Goal: Task Accomplishment & Management: Complete application form

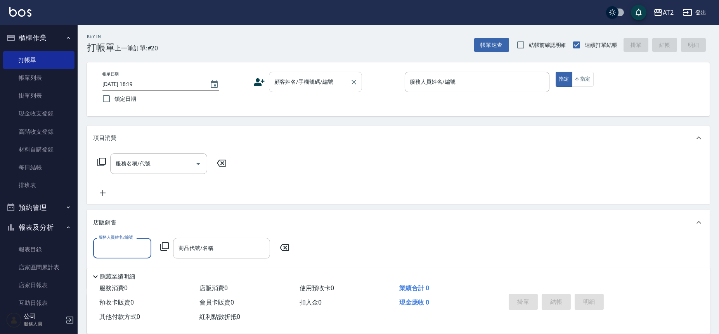
click at [313, 89] on div "顧客姓名/手機號碼/編號" at bounding box center [315, 82] width 93 height 21
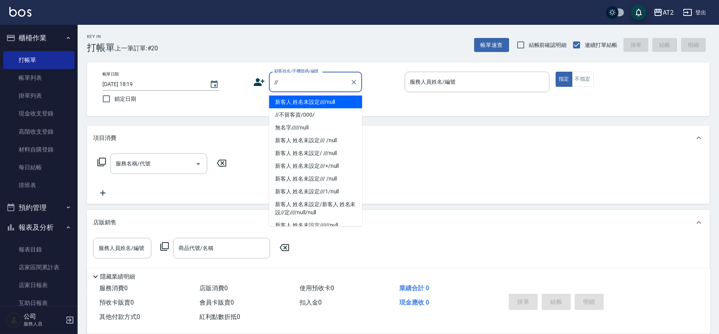
type input "新客人 姓名未設定////null"
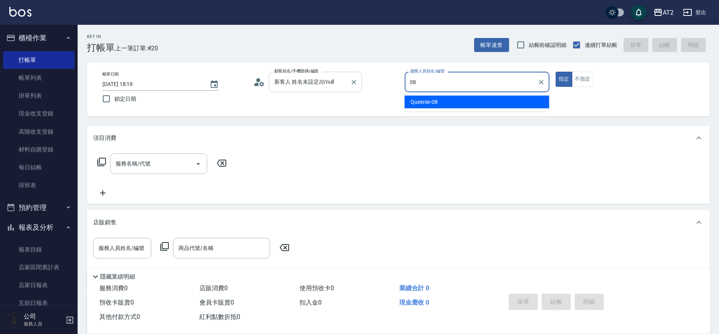
type input "Queenie-08"
type button "true"
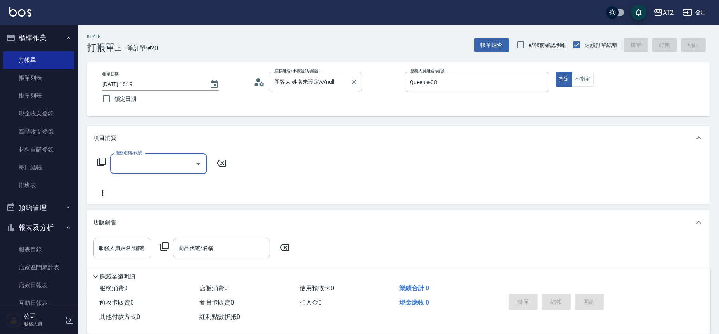
type input "0"
type input "601"
type input "100"
type input "自備護髮(601)"
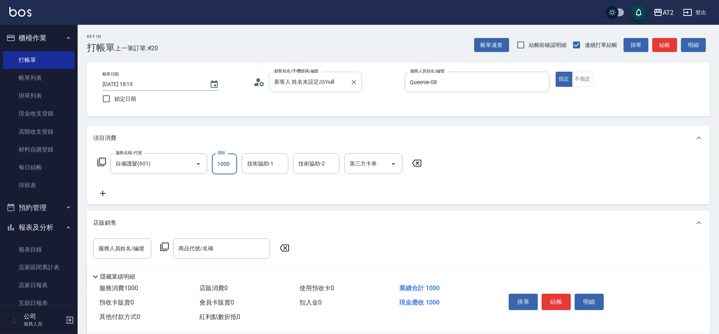
type input "2"
type input "0"
type input "27"
type input "20"
type input "270"
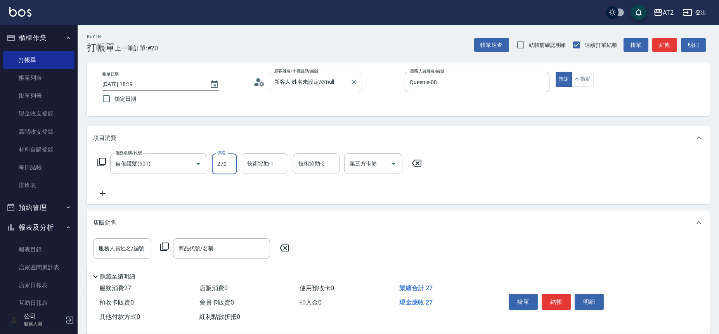
type input "270"
type input "2700"
type input "Ivy-48"
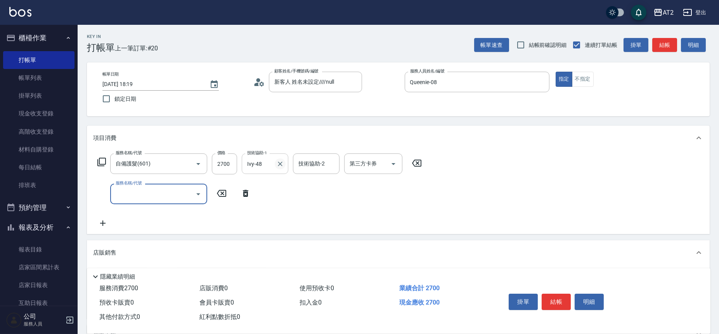
click at [277, 165] on icon "Clear" at bounding box center [280, 164] width 8 height 8
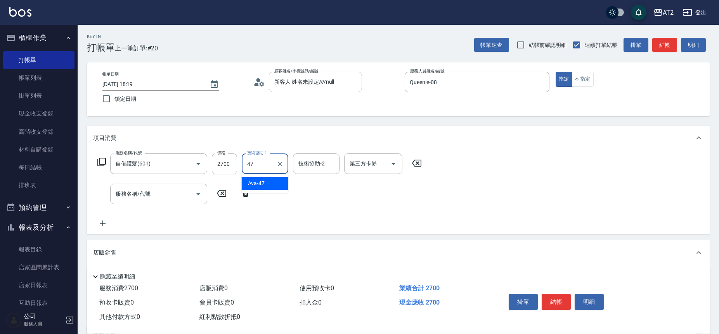
type input "Ava-47"
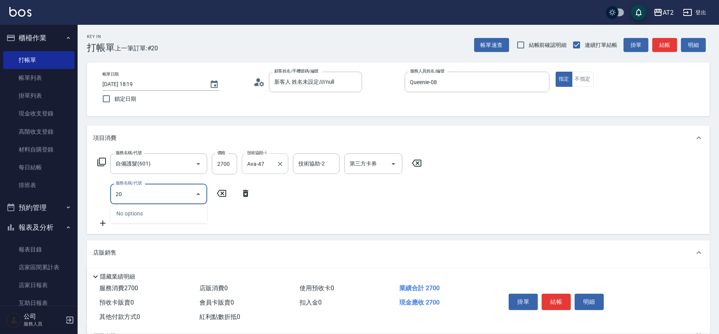
type input "201"
type input "290"
type input "洗髮(201)"
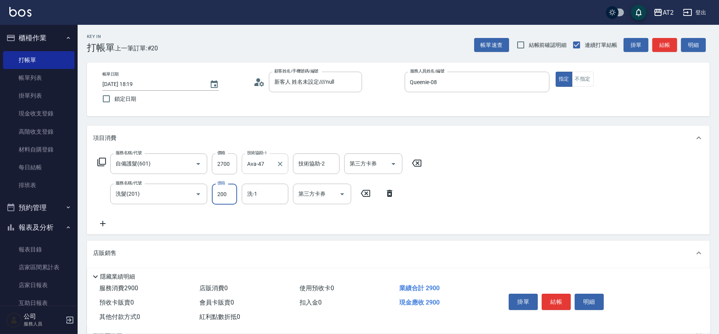
type input "270"
type input "0"
type input "Ava-47"
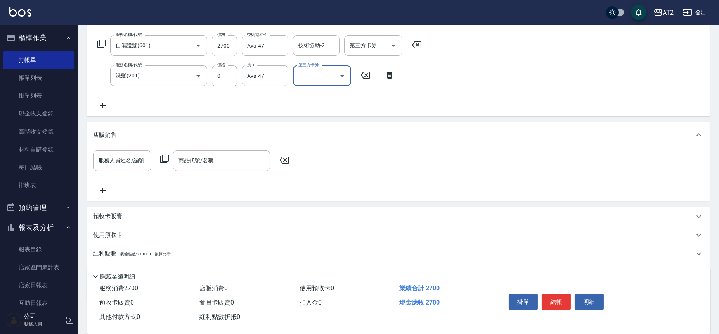
scroll to position [158, 0]
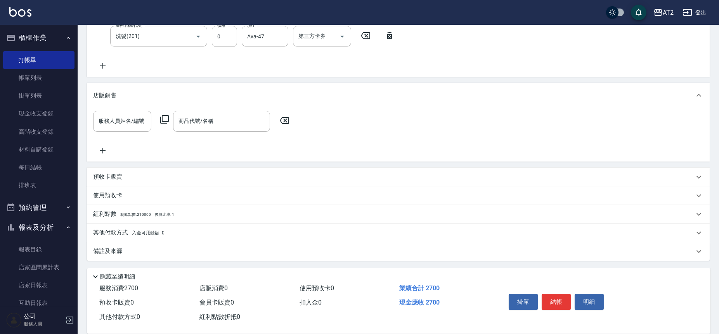
click at [253, 240] on div "其他付款方式 入金可用餘額: 0" at bounding box center [398, 233] width 622 height 19
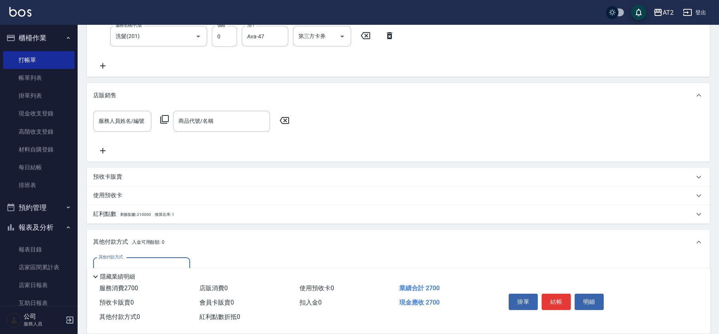
scroll to position [0, 0]
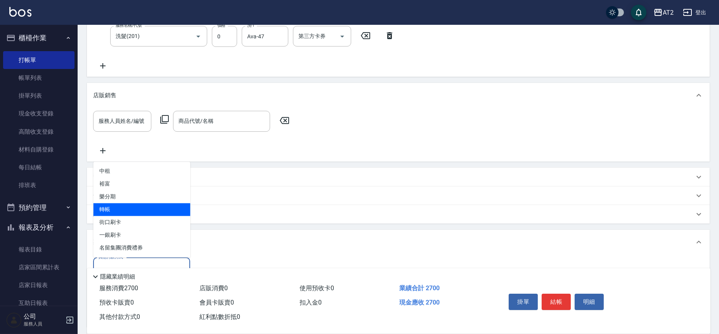
type input "轉帳"
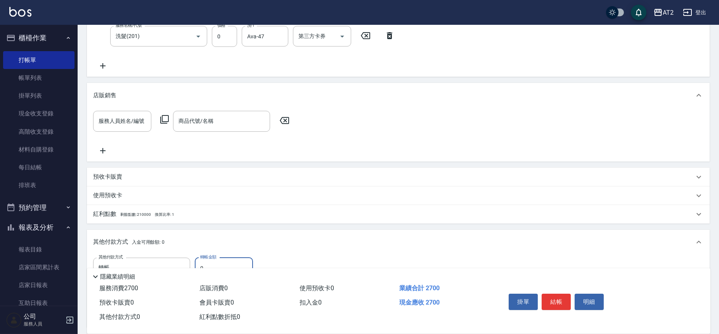
type input "22"
type input "240"
type input "227"
type input "40"
type input "2270"
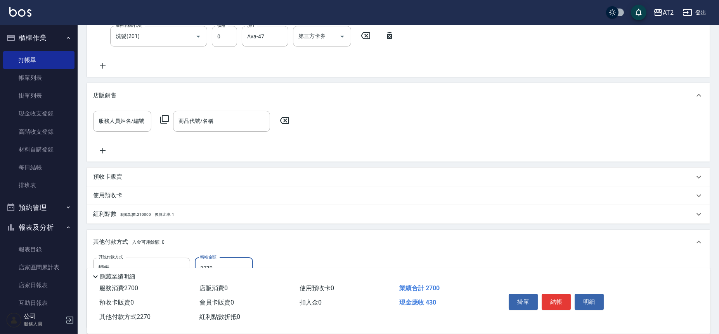
type input "240"
type input "227"
type input "260"
type input "2"
type input "270"
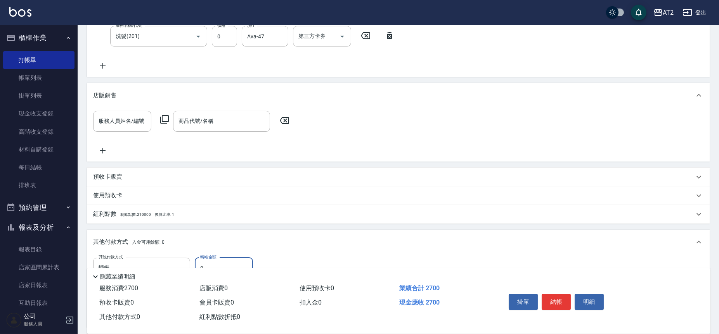
type input "22"
type input "240"
type input "227"
type input "40"
type input "2270"
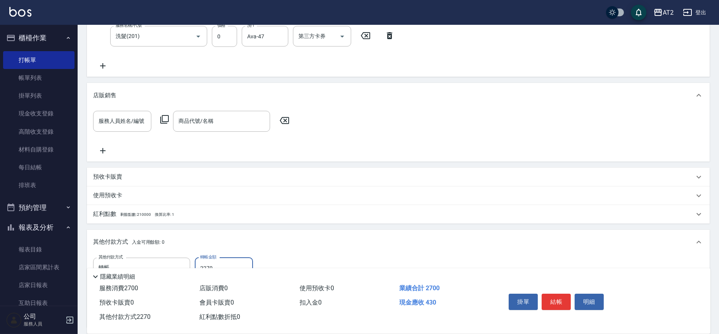
type input "240"
type input "227"
type input "260"
type input "2"
type input "270"
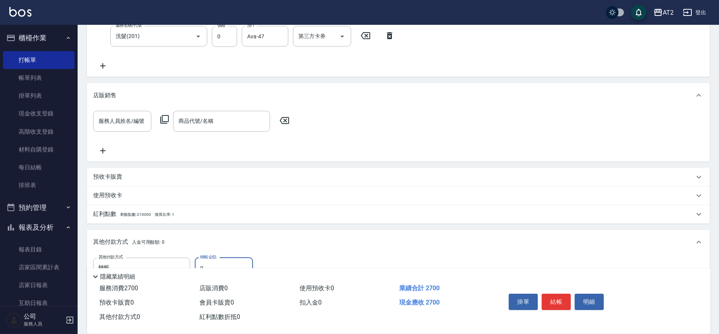
type input "77"
type input "190"
type input "770"
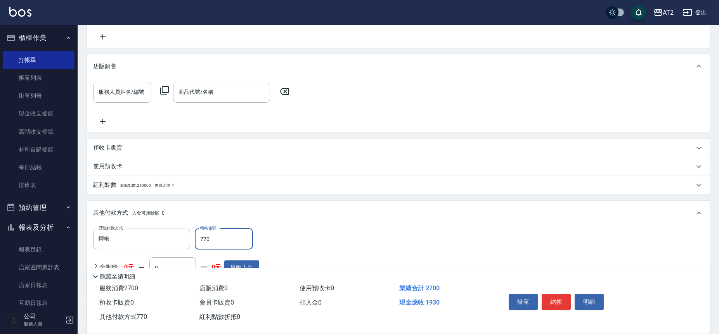
scroll to position [201, 0]
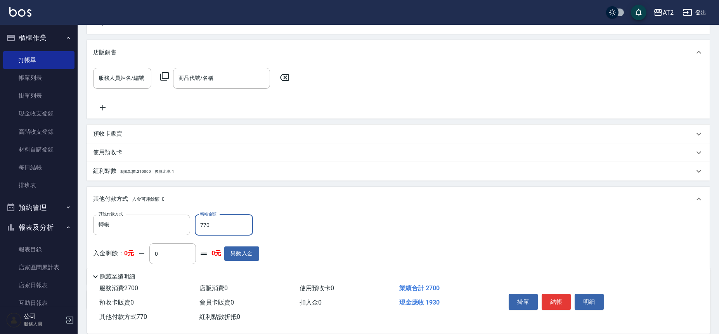
type input "260"
type input "7"
type input "270"
type input "22"
type input "260"
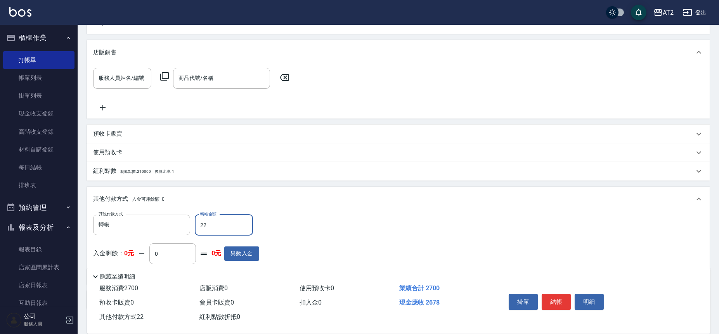
type input "227"
type input "40"
type input "2207"
type input "240"
type input "220"
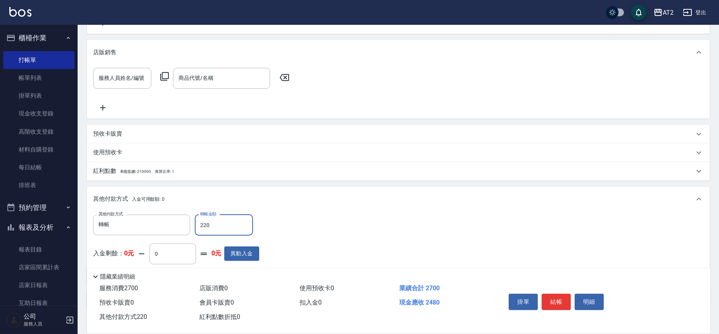
type input "260"
type input "27"
type input "240"
type input "270"
type input "0"
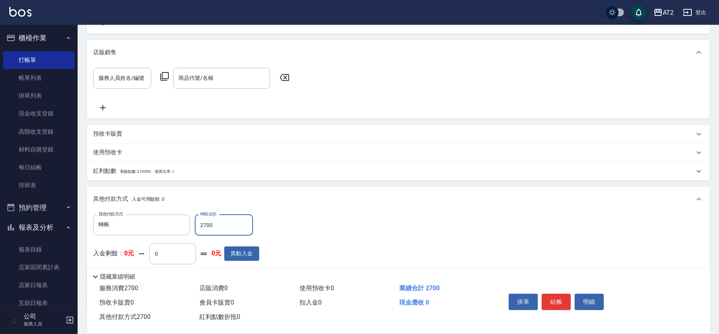
type input "2700"
type input "2025/09/20 19:47"
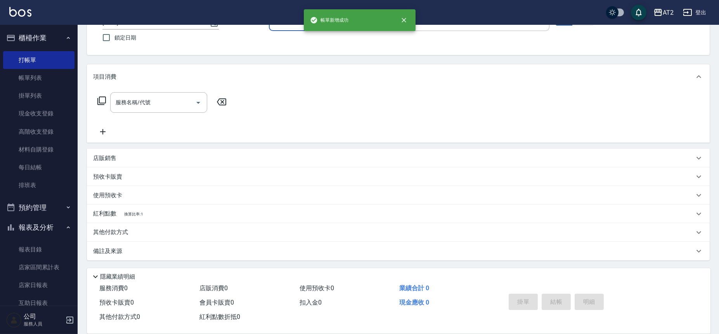
scroll to position [0, 0]
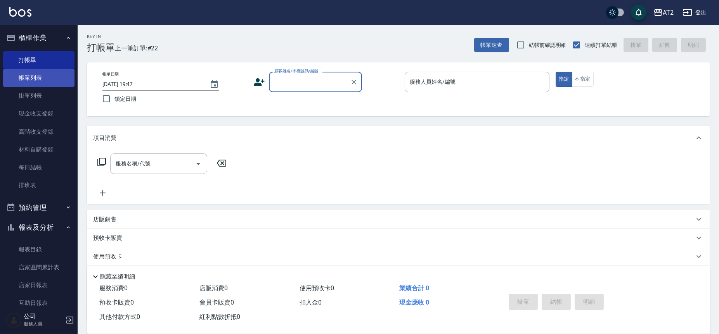
click at [41, 74] on link "帳單列表" at bounding box center [38, 78] width 71 height 18
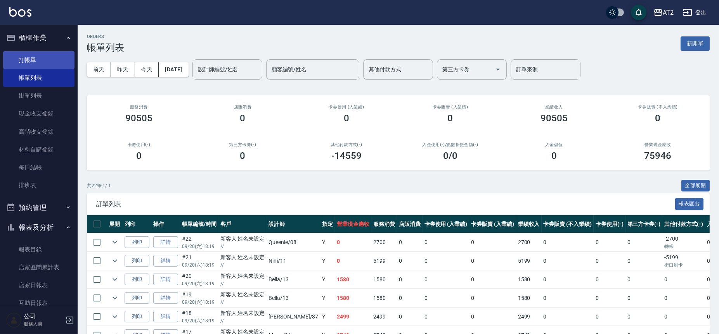
click at [43, 65] on link "打帳單" at bounding box center [38, 60] width 71 height 18
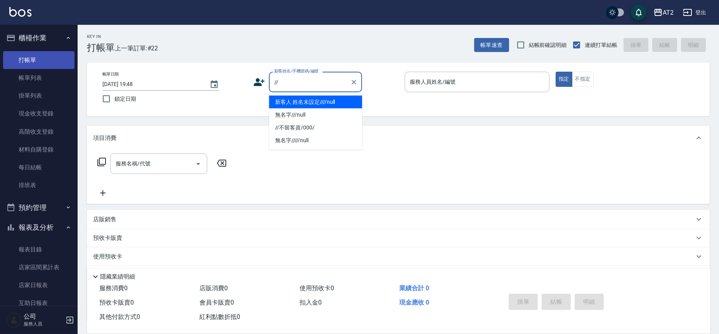
type input "新客人 姓名未設定////null"
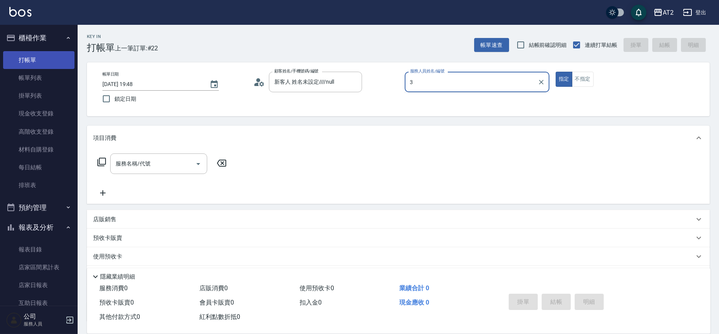
type input "3"
click at [555, 72] on button "指定" at bounding box center [563, 79] width 17 height 15
type button "true"
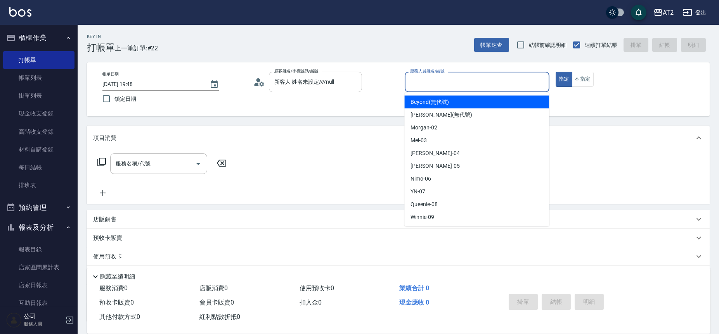
click at [473, 81] on input "服務人員姓名/編號" at bounding box center [477, 82] width 138 height 14
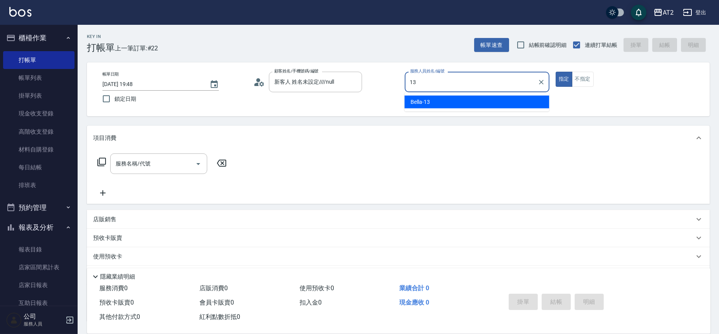
type input "Bella-13"
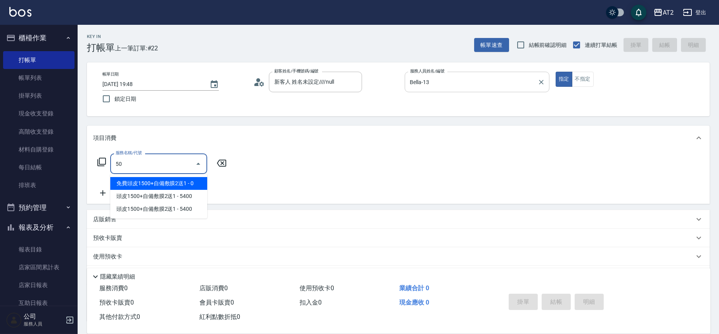
type input "501"
type input "100"
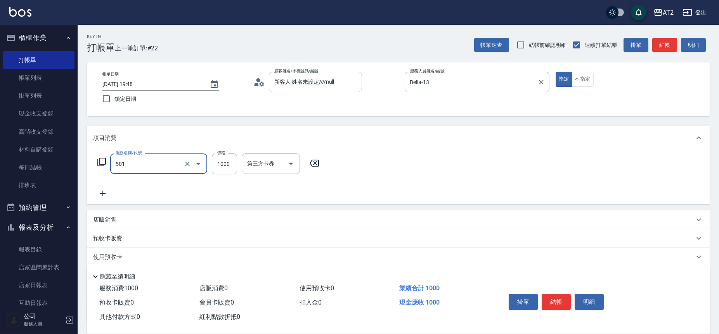
type input "染髮(501)"
type input "0"
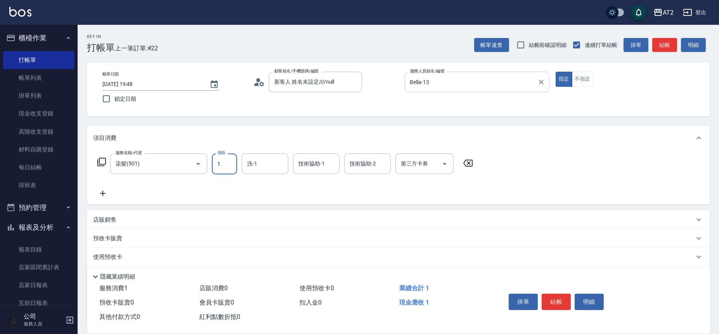
type input "15"
type input "10"
type input "158"
type input "150"
type input "1580"
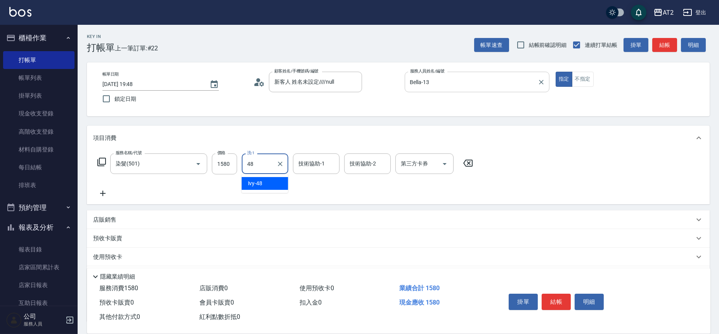
type input "Ivy-48"
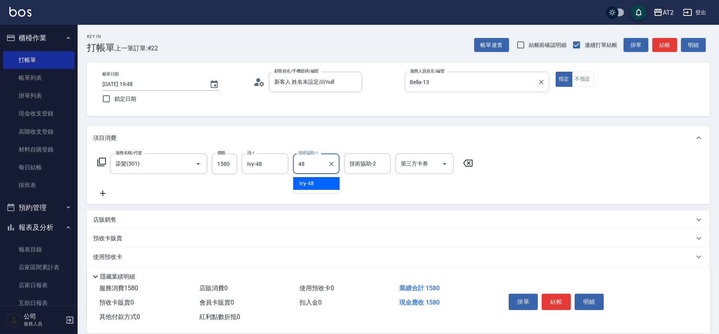
type input "Ivy-48"
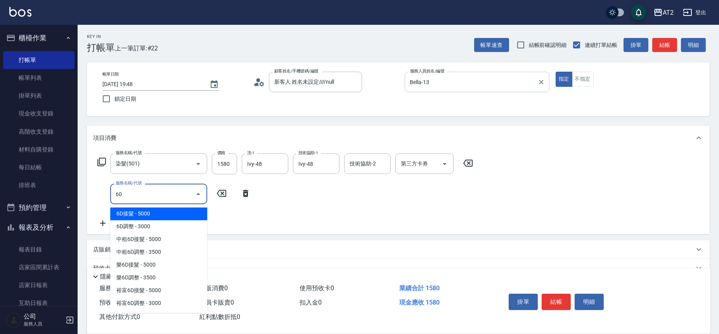
type input "601"
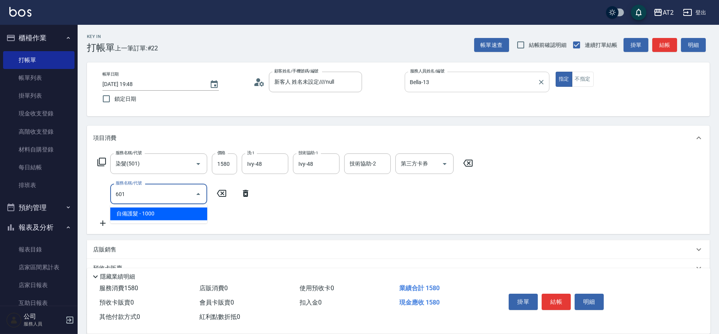
type input "250"
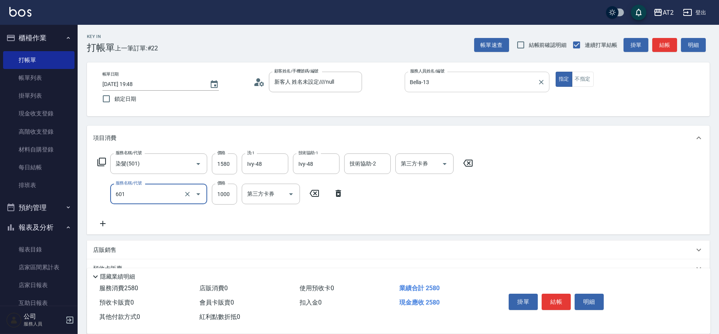
type input "自備護髮(601)"
type input "15"
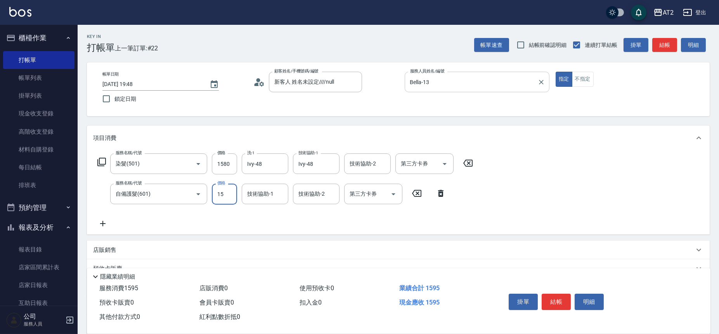
type input "170"
type input "1500"
type input "300"
type input "1500"
type input "Ivy-48"
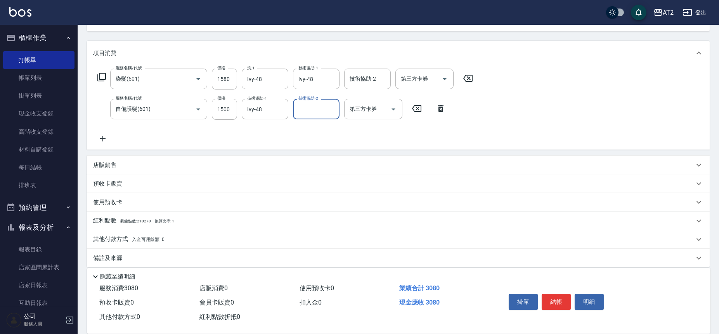
scroll to position [92, 0]
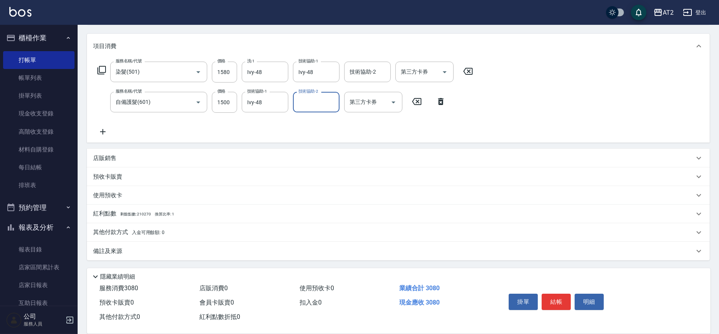
click at [192, 227] on div "其他付款方式 入金可用餘額: 0" at bounding box center [398, 232] width 622 height 19
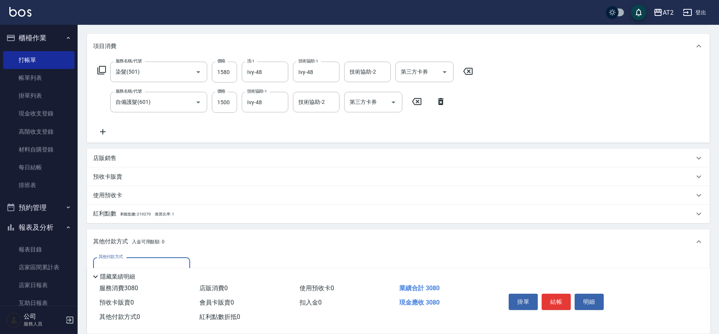
scroll to position [0, 0]
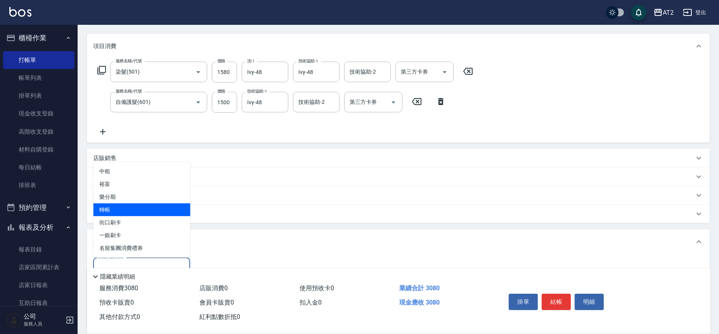
type input "轉帳"
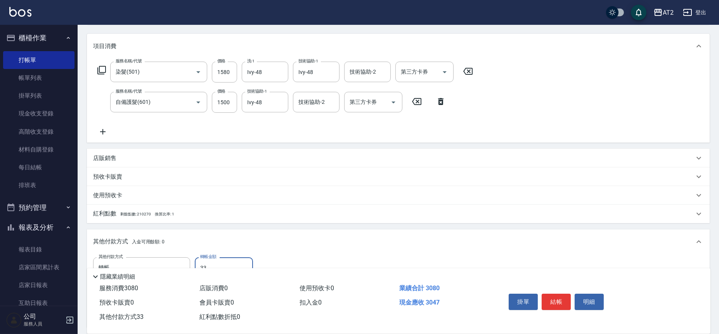
type input "330"
type input "270"
type input "330"
type input "300"
type input "33"
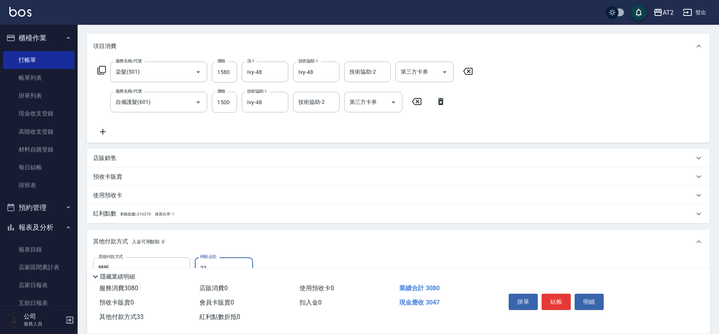
type input "270"
type input "330"
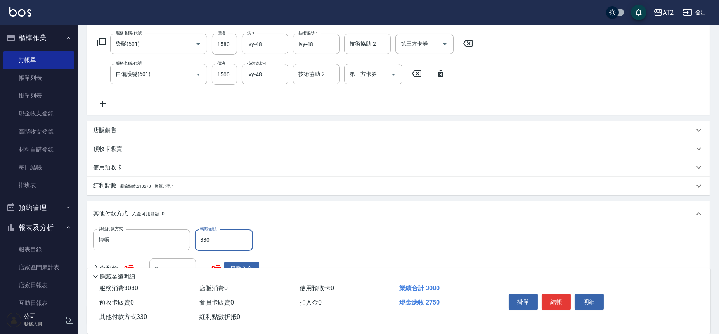
scroll to position [135, 0]
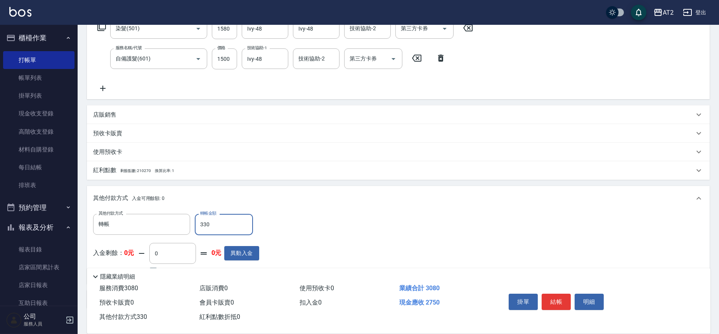
type input "300"
type input "33"
type input "270"
type input "330"
type input "300"
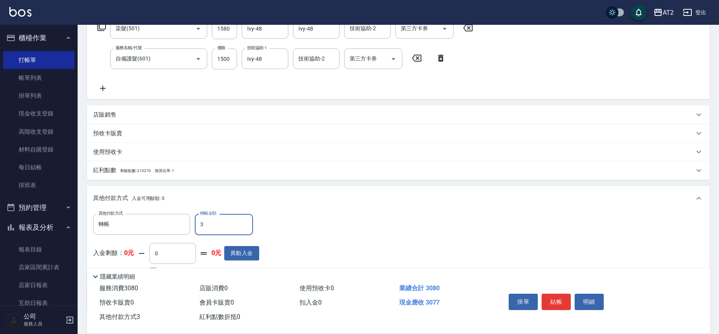
type input "30"
type input "270"
type input "308"
type input "0"
type input "3080"
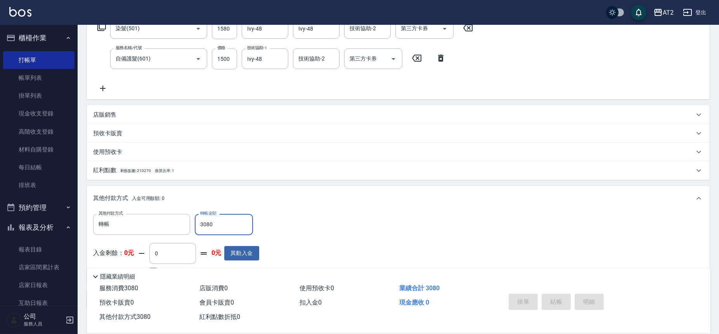
type input "2025/09/20 19:54"
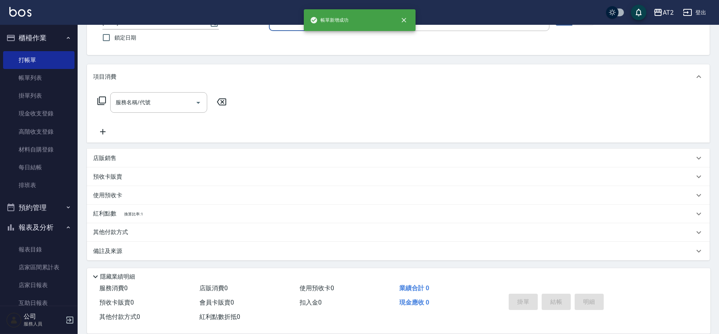
scroll to position [0, 0]
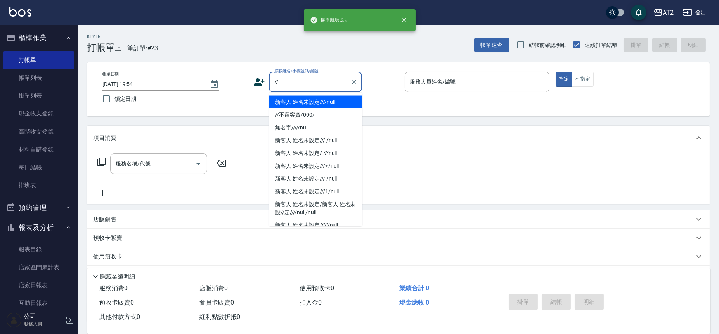
type input "新客人 姓名未設定////null"
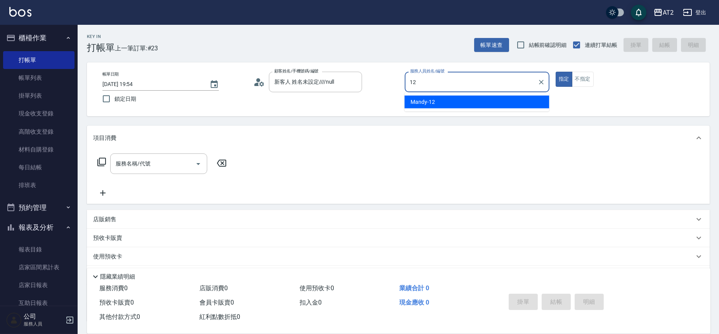
type input "Mandy-12"
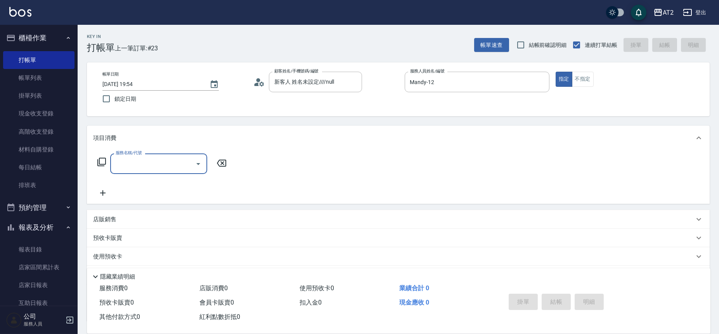
type input "5"
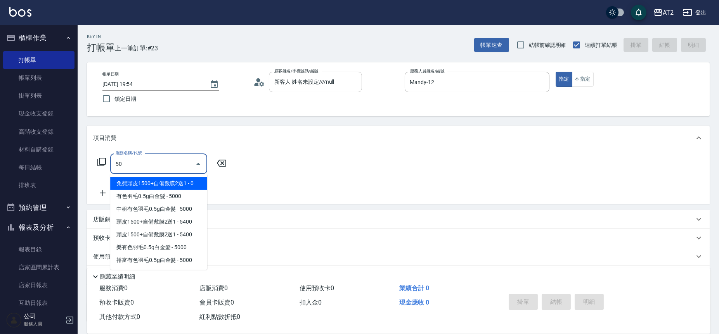
type input "501"
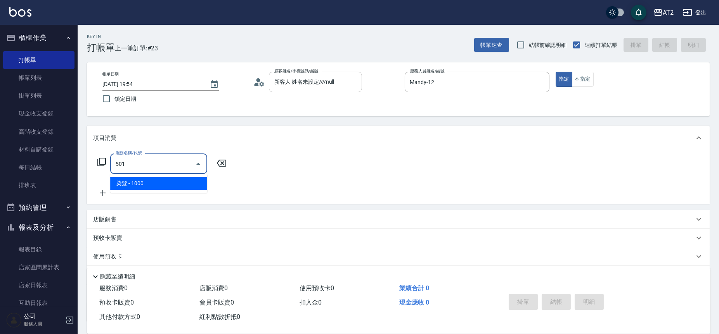
type input "100"
type input "染髮(501)"
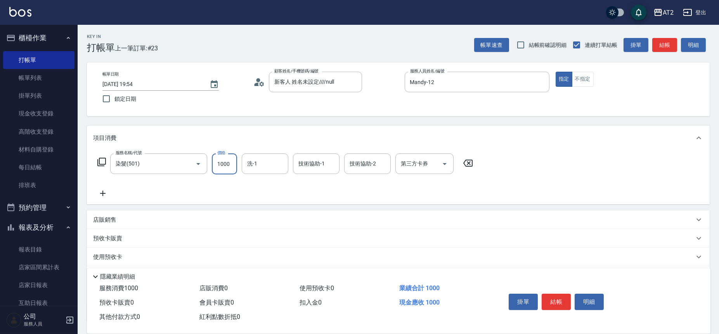
type input "0"
type input "222"
type input "220"
type input "2229"
type input "20"
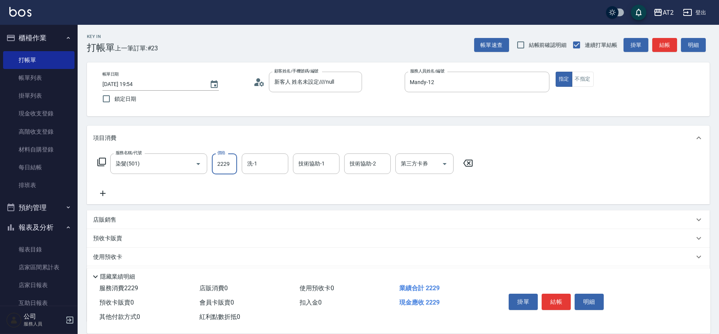
type input "222"
type input "0"
type input "29"
type input "20"
type input "298"
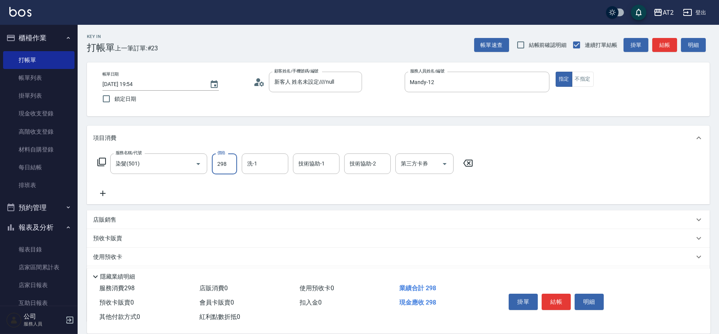
type input "290"
type input "2980"
type input "AT25小伶-51"
click at [305, 180] on span "紫涵 -32" at bounding box center [323, 184] width 49 height 8
click at [276, 164] on icon "Clear" at bounding box center [280, 164] width 8 height 8
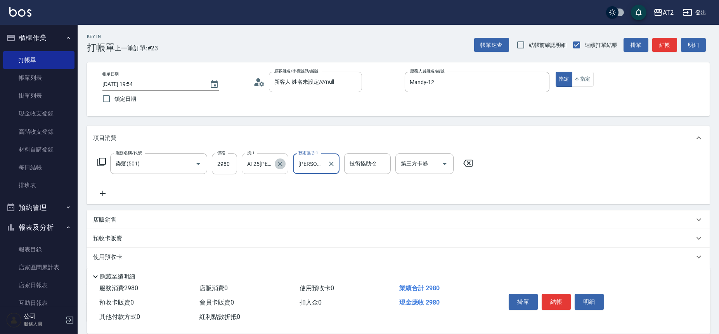
type input "紫涵-32"
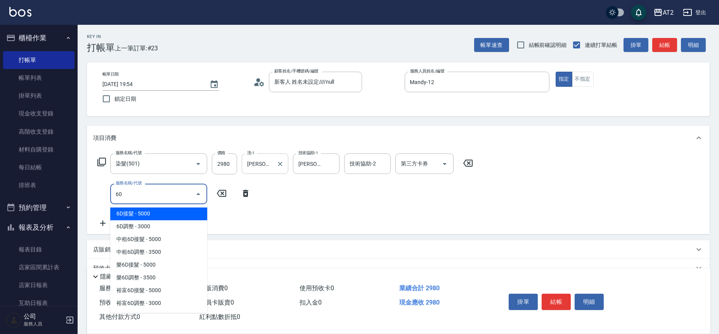
type input "601"
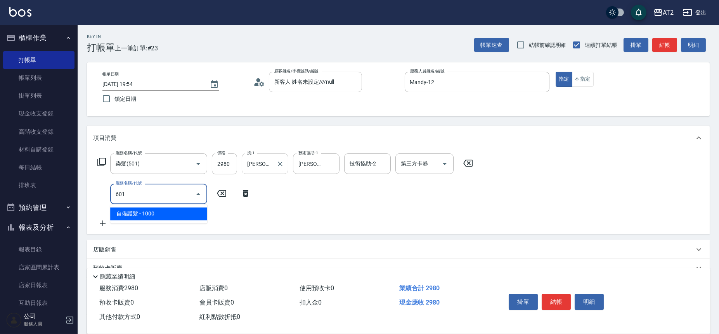
type input "390"
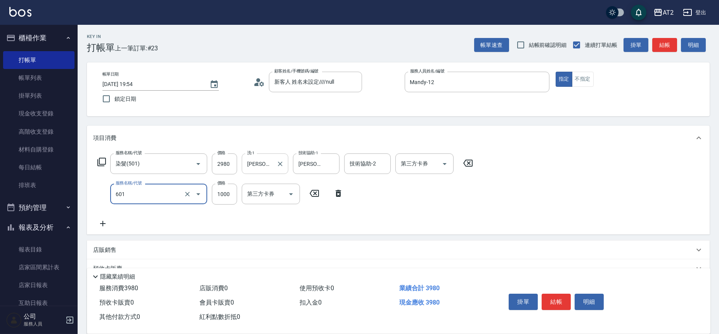
type input "自備護髮(601)"
type input "4"
type input "290"
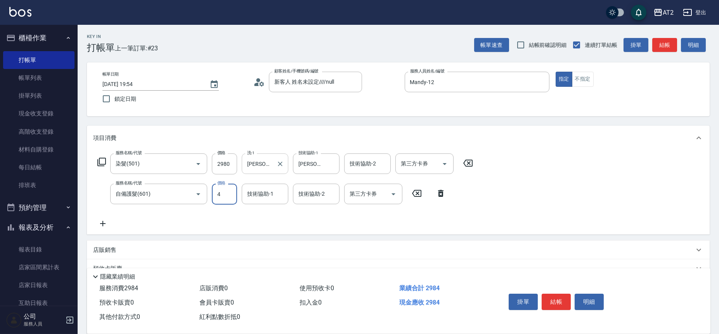
type input "40"
type input "330"
type input "400"
type input "2"
type input "紫涵-32"
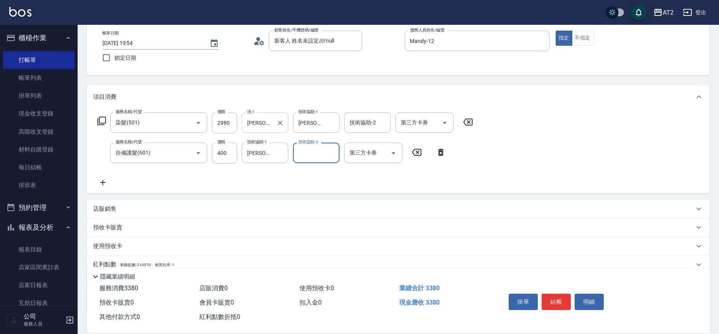
scroll to position [92, 0]
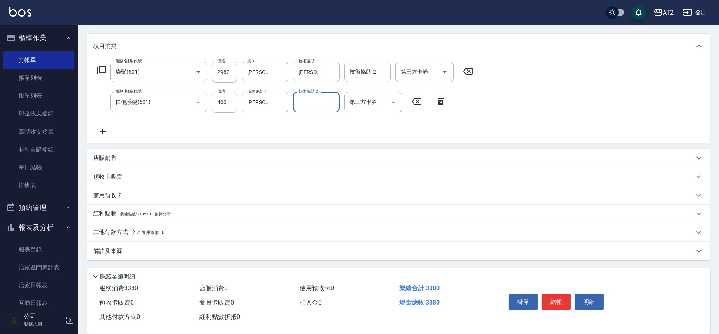
click at [206, 232] on div "其他付款方式 入金可用餘額: 0" at bounding box center [393, 232] width 601 height 9
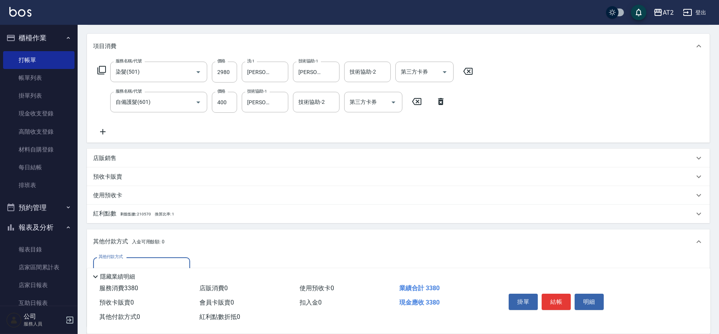
scroll to position [0, 0]
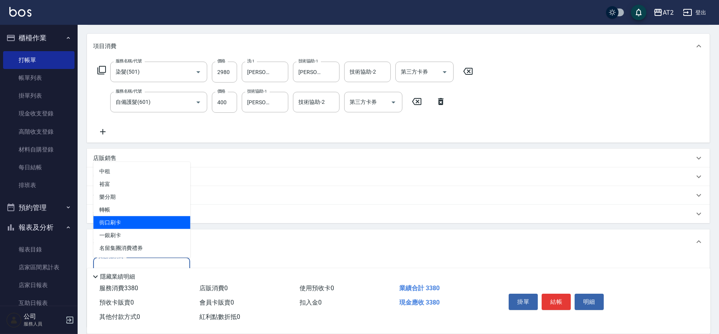
type input "街口刷卡"
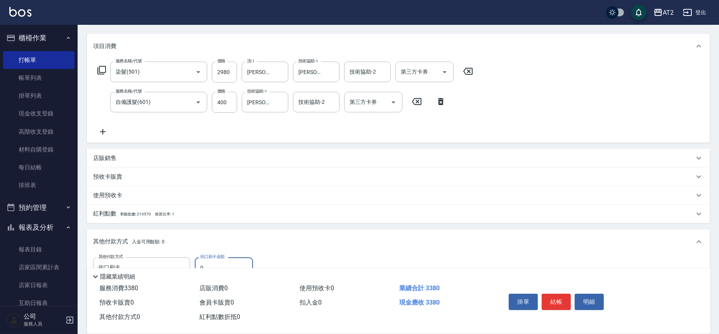
type input "33"
type input "300"
type input "3338"
type input "0"
type input "3338"
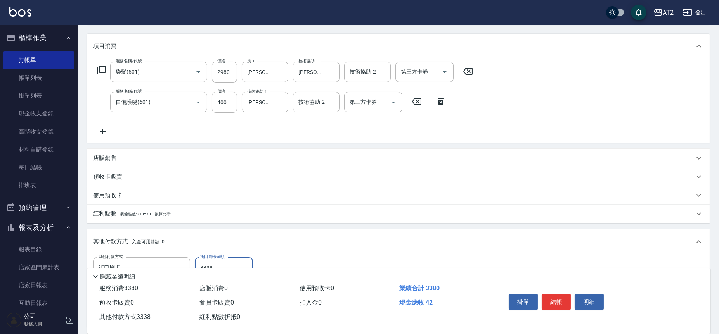
type input "300"
type input "333"
type input "330"
type input "338"
type input "0"
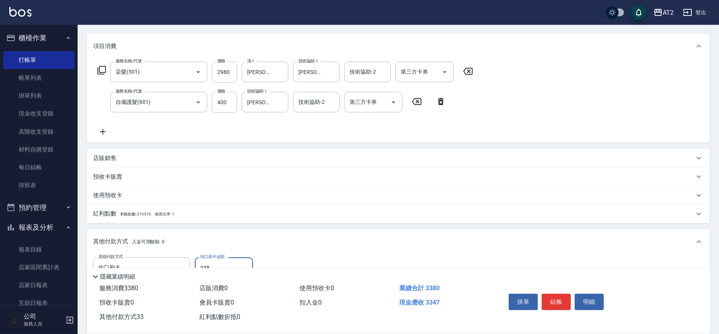
type input "3380"
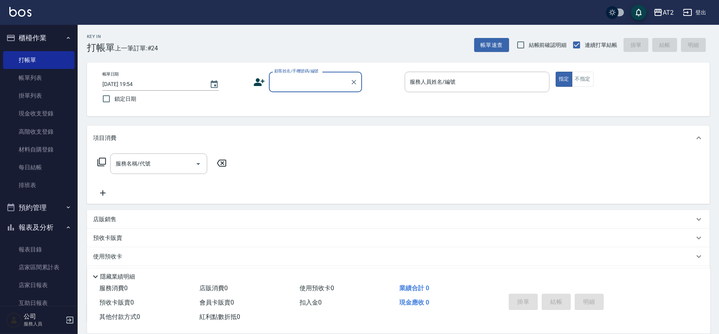
click at [47, 45] on button "櫃檯作業" at bounding box center [38, 38] width 71 height 20
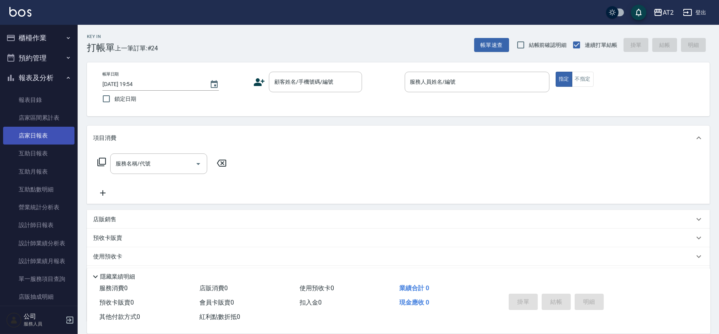
click at [47, 136] on link "店家日報表" at bounding box center [38, 136] width 71 height 18
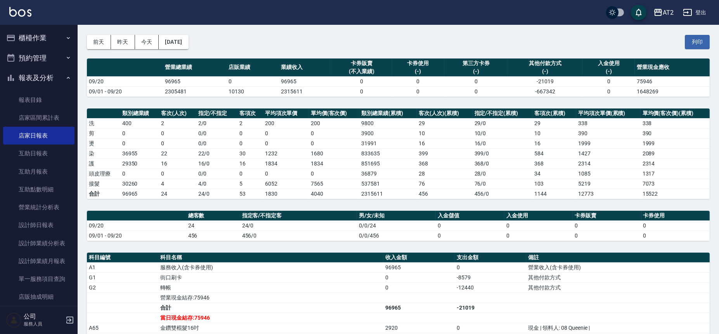
scroll to position [43, 0]
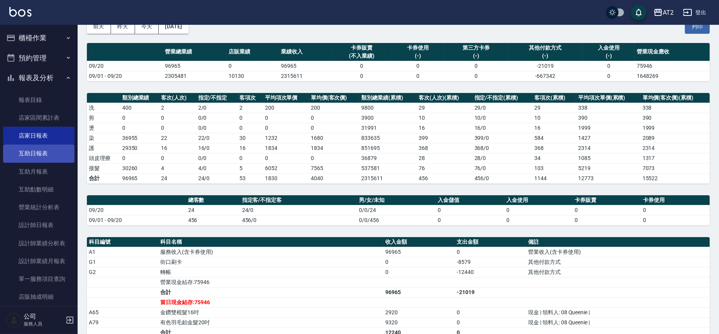
click at [35, 150] on link "互助日報表" at bounding box center [38, 154] width 71 height 18
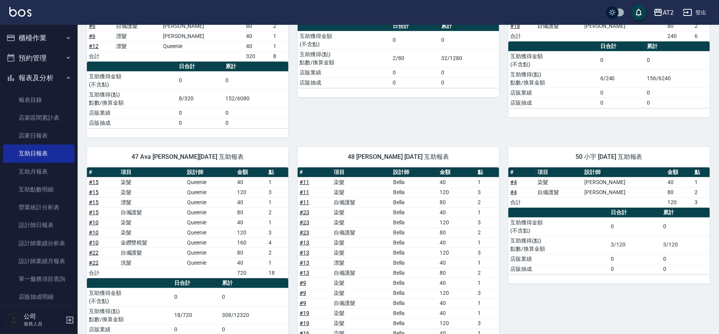
scroll to position [474, 0]
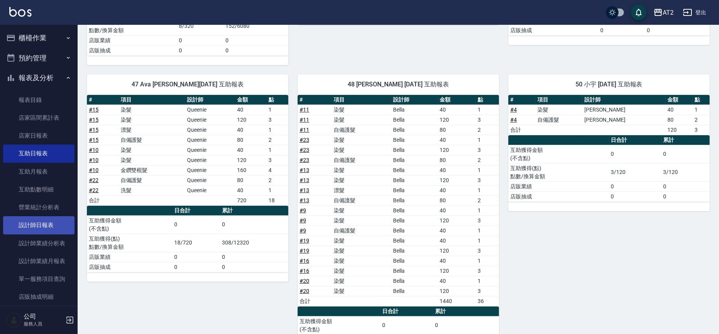
click at [36, 228] on link "設計師日報表" at bounding box center [38, 225] width 71 height 18
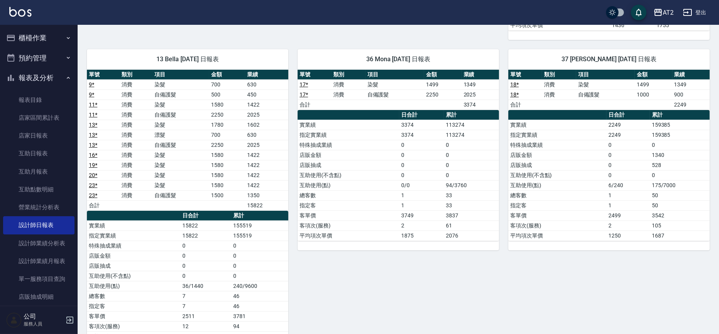
scroll to position [560, 0]
